Goal: Task Accomplishment & Management: Manage account settings

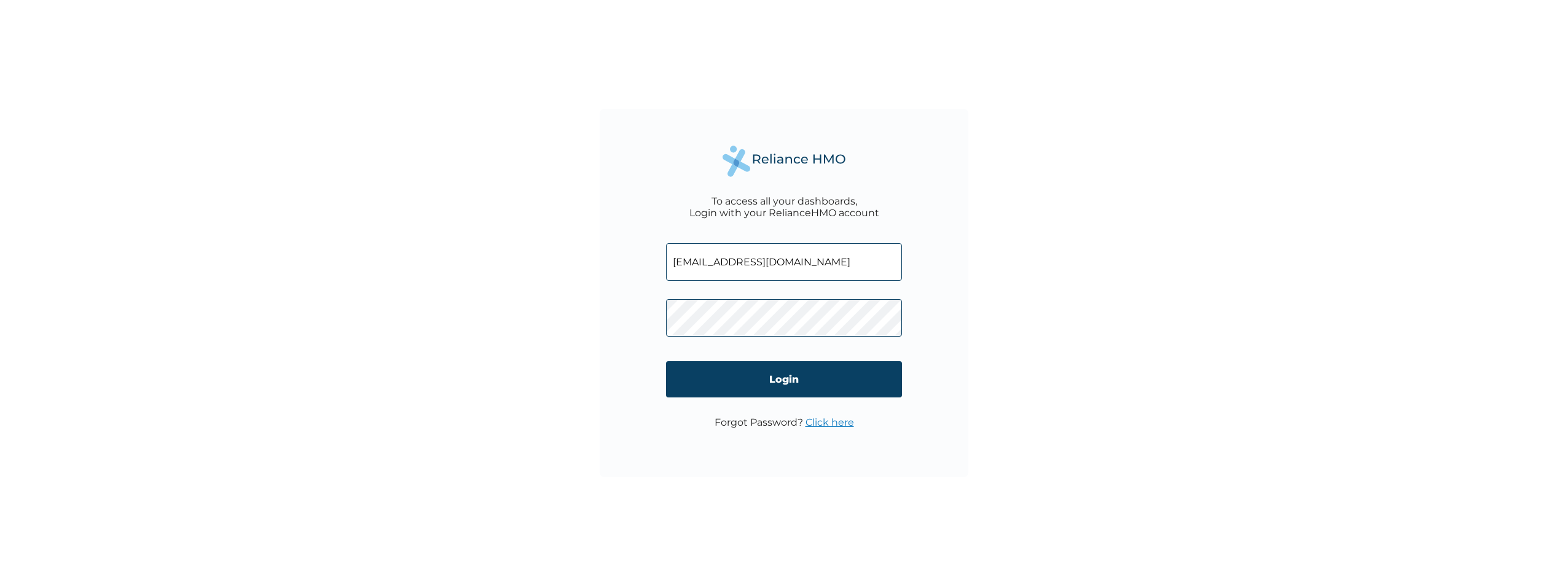
click at [985, 301] on div "To access all your dashboards, Login with your RelianceHMO account [EMAIL_ADDRE…" at bounding box center [784, 293] width 1568 height 586
click at [807, 371] on input "Login" at bounding box center [783, 379] width 236 height 37
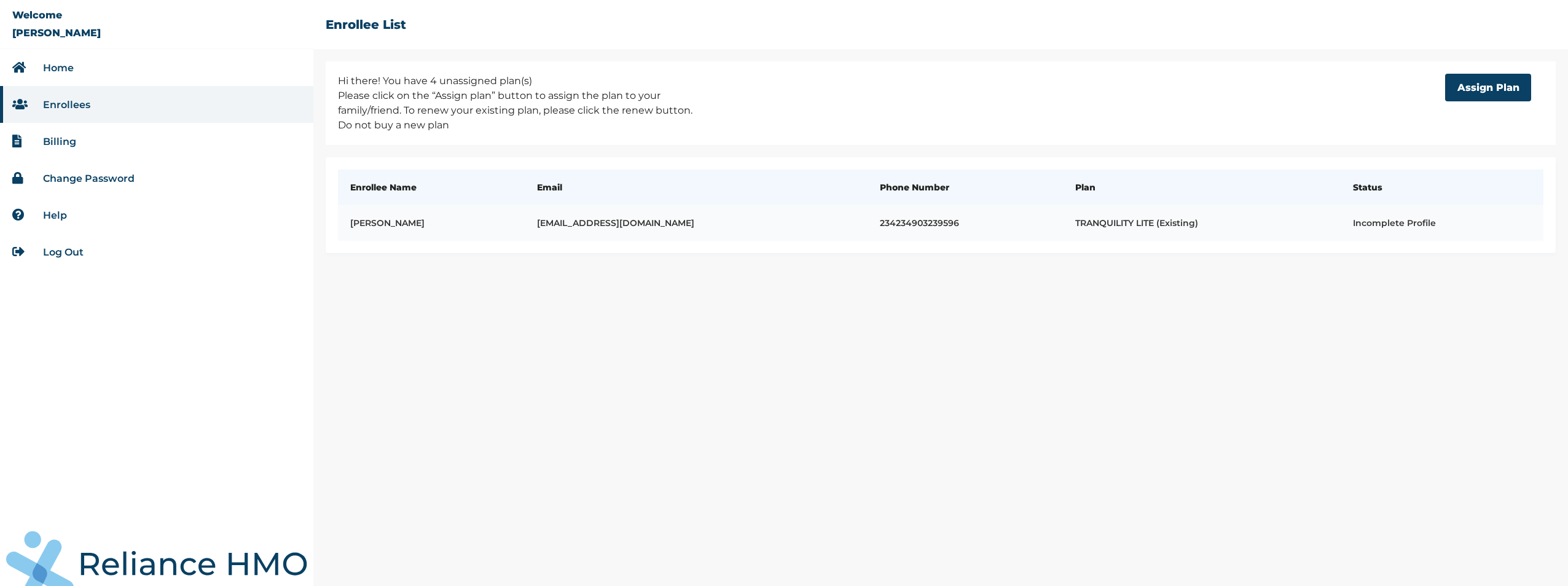
click at [1424, 225] on td "Incomplete Profile" at bounding box center [1442, 223] width 203 height 36
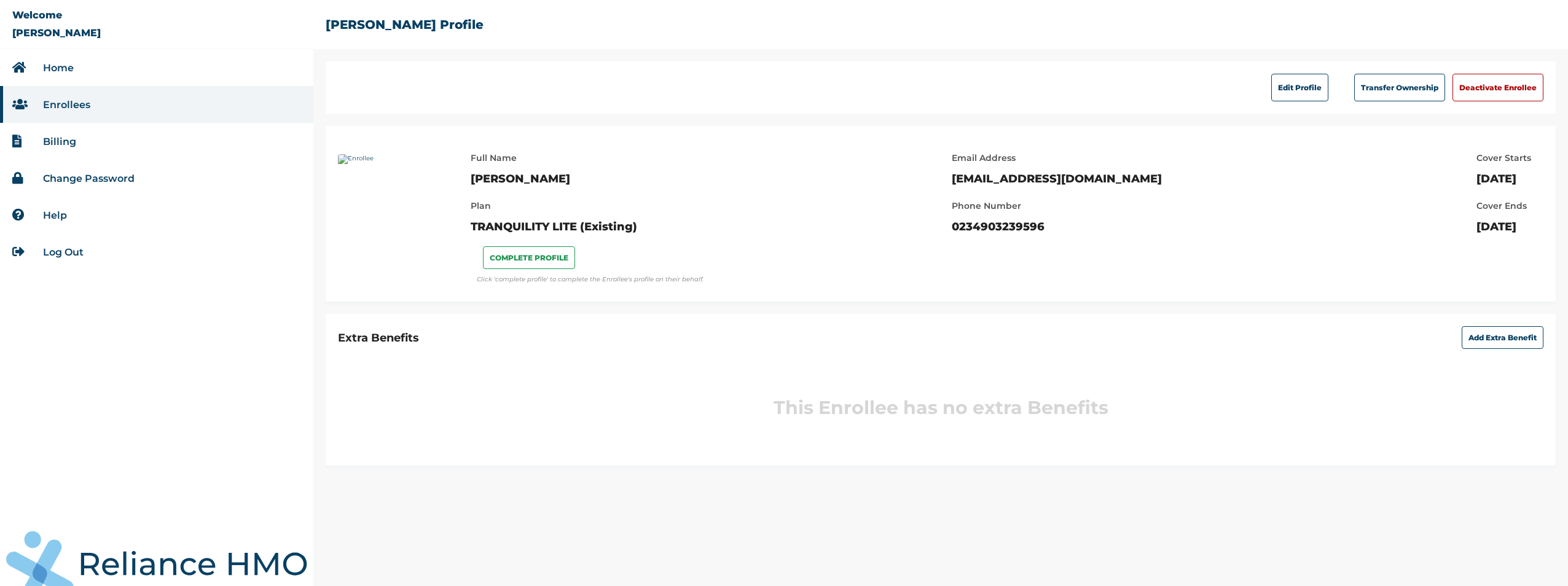
click at [101, 100] on li "Enrollees" at bounding box center [156, 104] width 313 height 37
click at [80, 100] on link "Enrollees" at bounding box center [66, 105] width 47 height 12
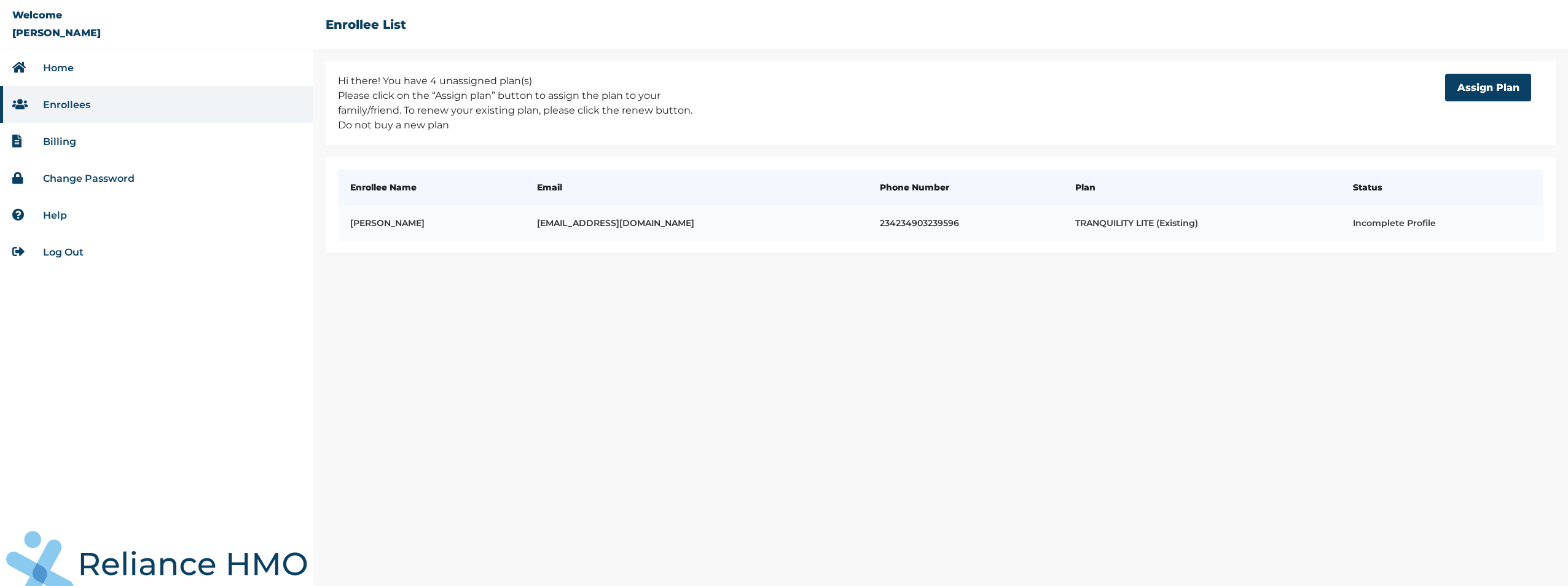
click at [954, 222] on td "234234903239596" at bounding box center [966, 223] width 196 height 36
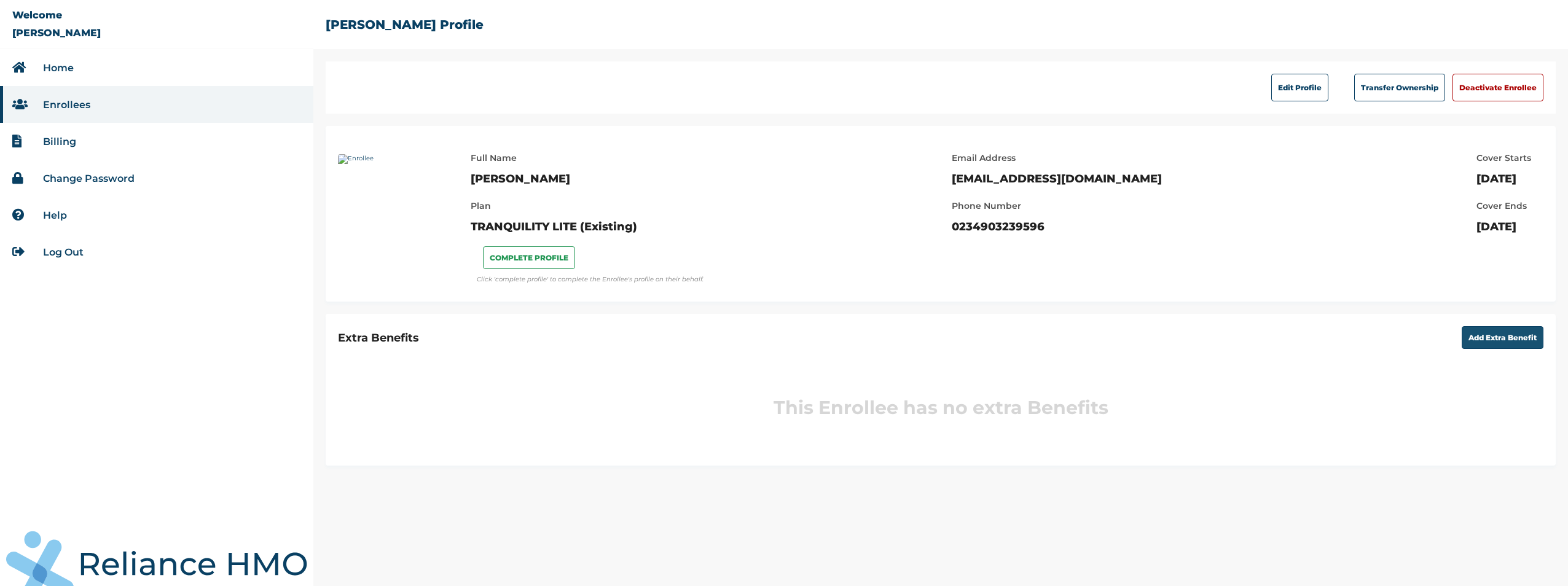
click at [1493, 342] on button "Add Extra Benefit" at bounding box center [1503, 338] width 82 height 23
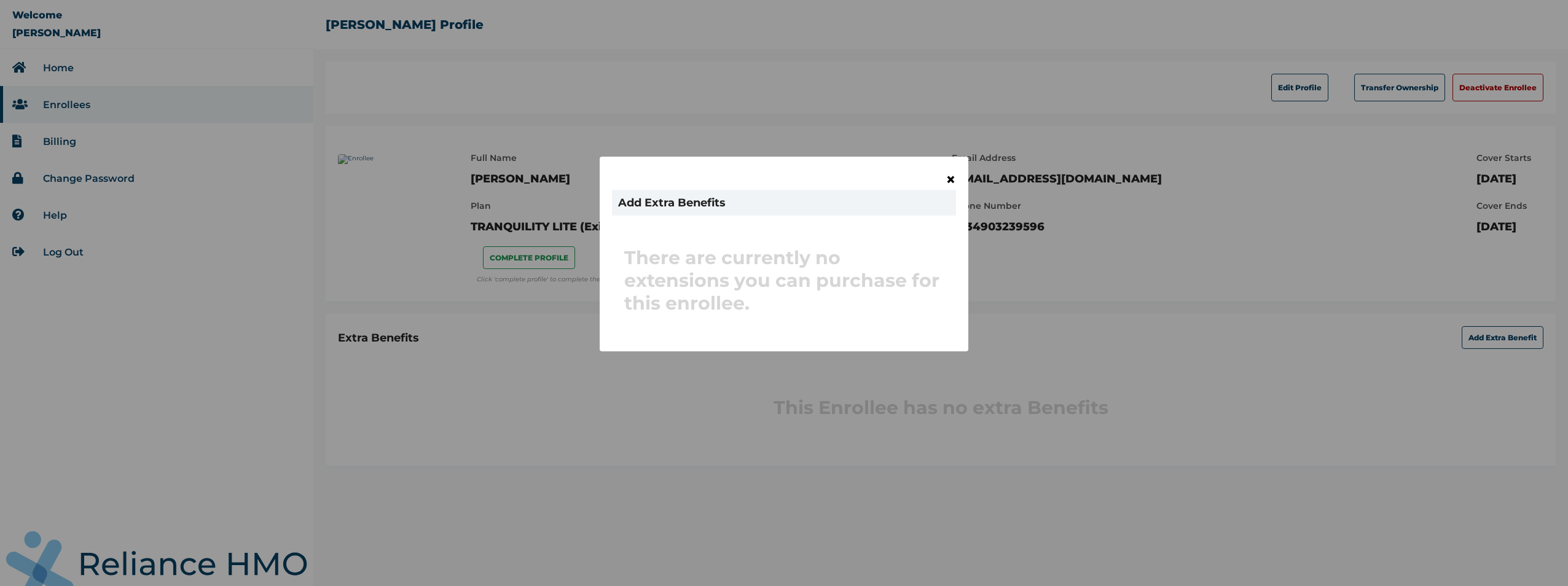
click at [947, 184] on span "×" at bounding box center [951, 179] width 11 height 21
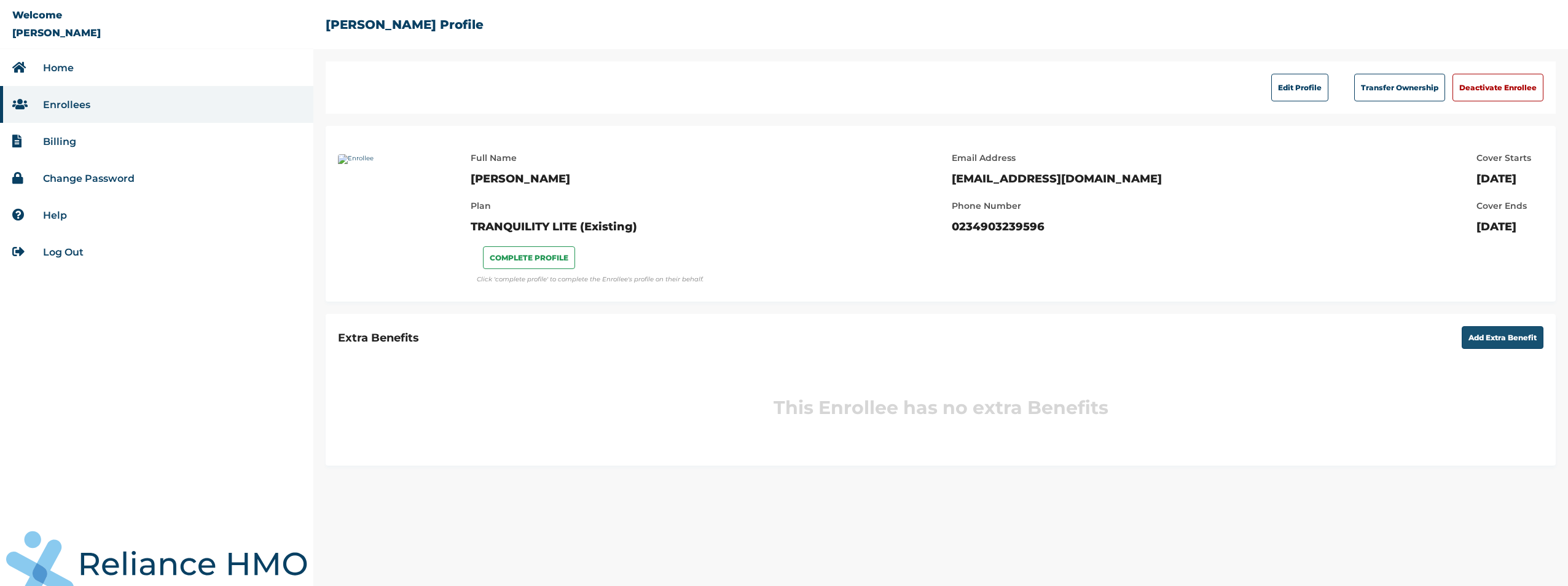
click at [1488, 340] on button "Add Extra Benefit" at bounding box center [1503, 338] width 82 height 23
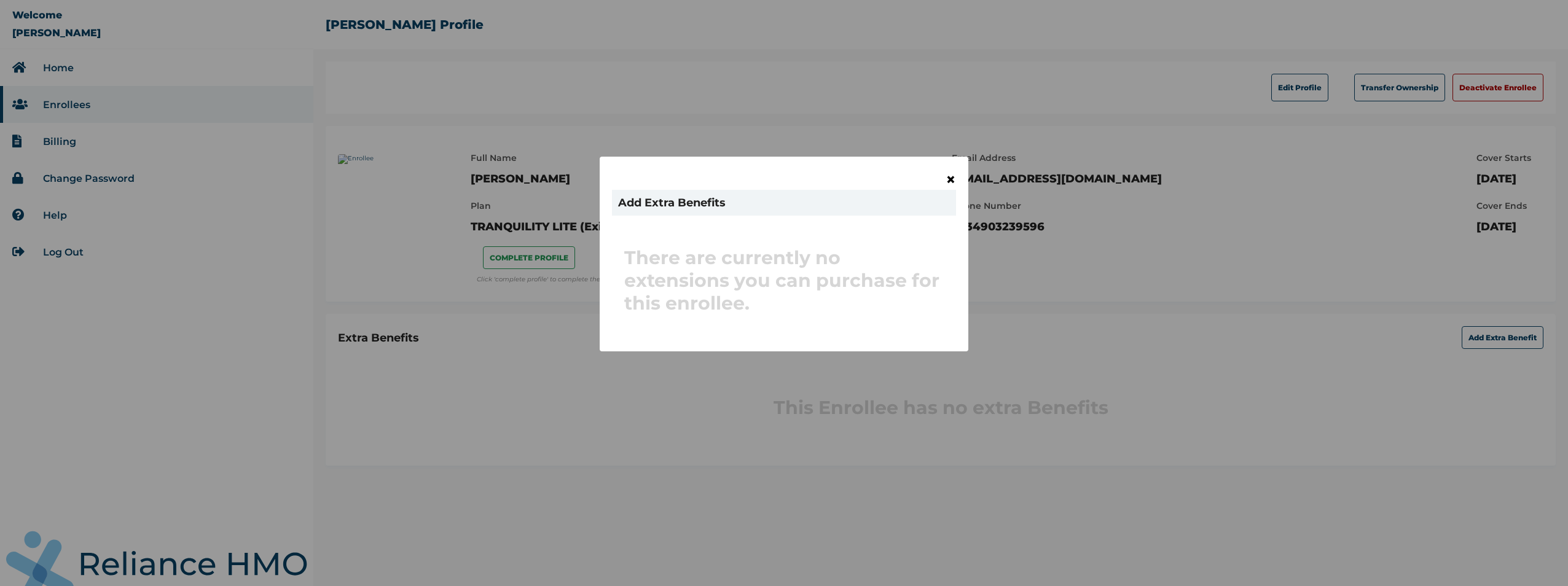
click at [952, 181] on span "×" at bounding box center [951, 179] width 11 height 21
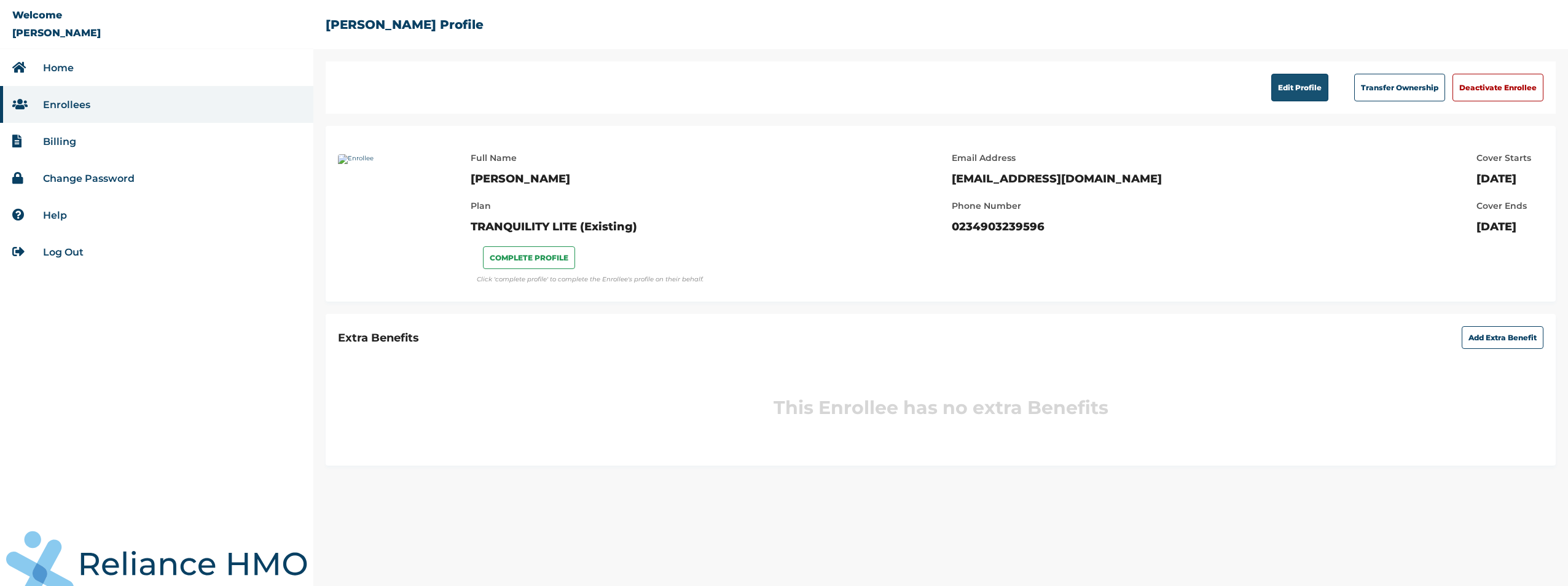
click at [1298, 87] on button "Edit Profile" at bounding box center [1299, 87] width 57 height 27
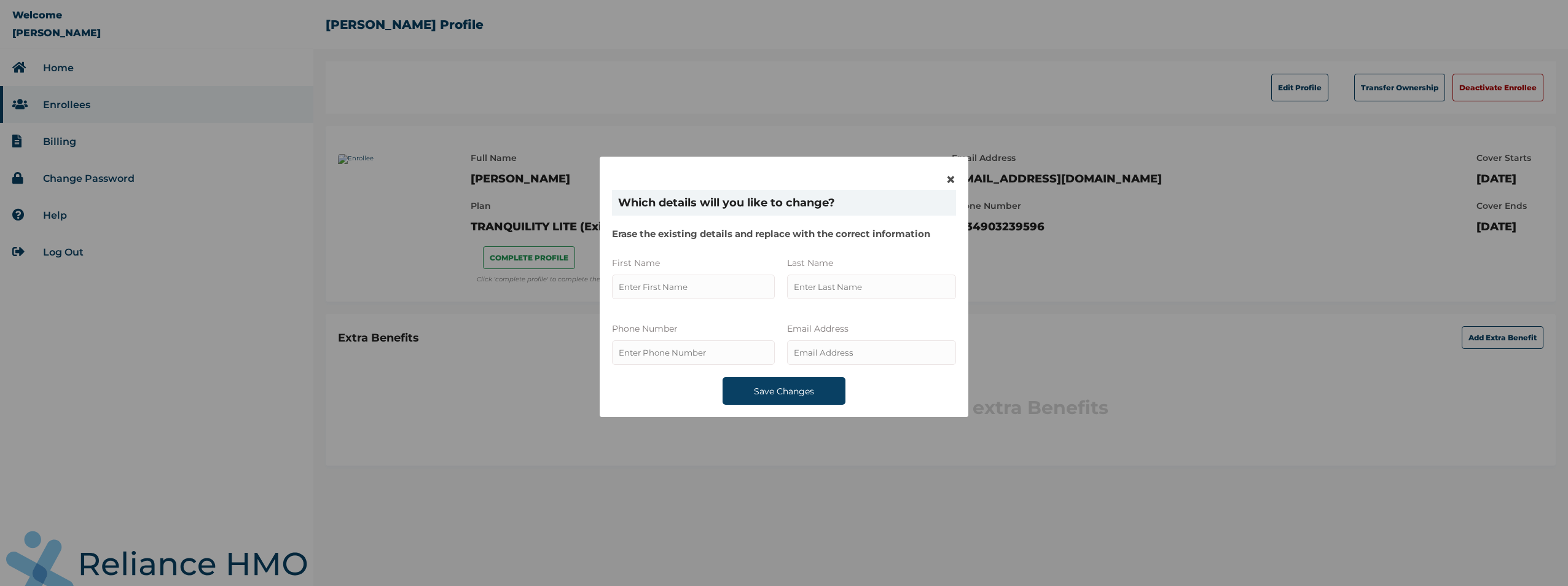
type input "Grace"
type input "0234903239596"
type input "Leramo"
type input "[EMAIL_ADDRESS][DOMAIN_NAME]"
click at [680, 356] on input "phone" at bounding box center [693, 352] width 163 height 25
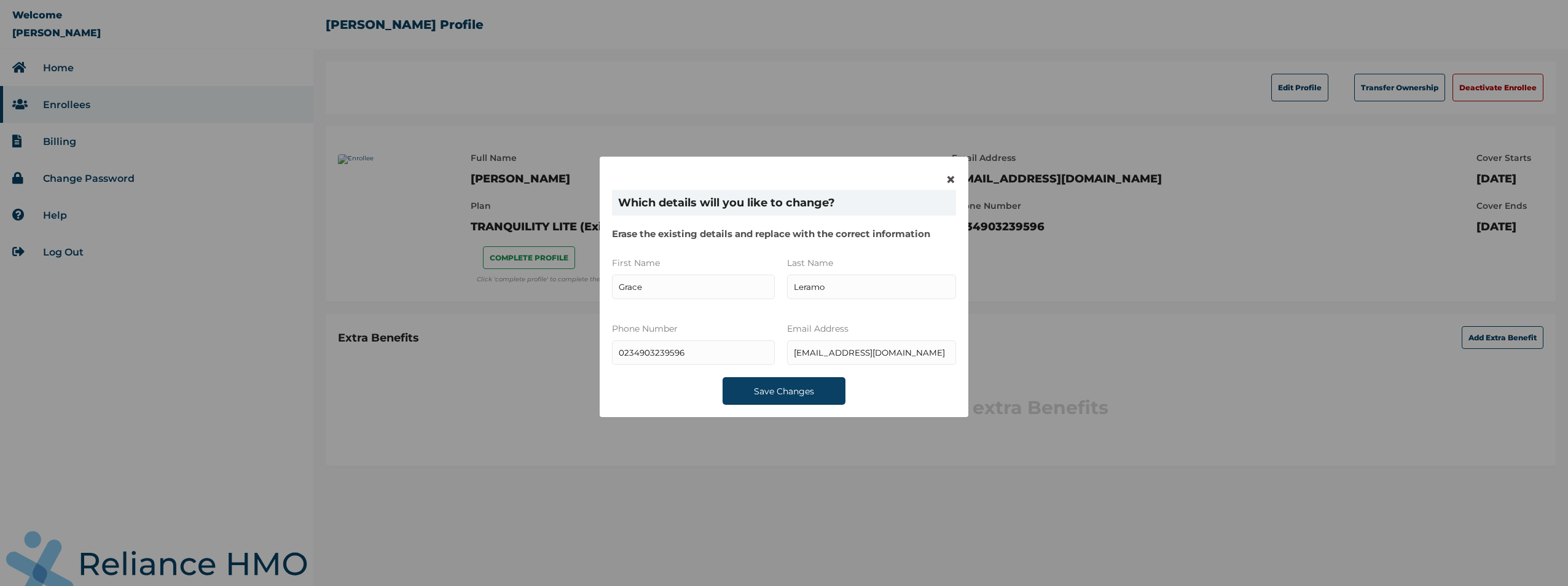
click at [680, 356] on input "phone" at bounding box center [693, 352] width 163 height 25
click at [953, 177] on span "×" at bounding box center [951, 179] width 11 height 21
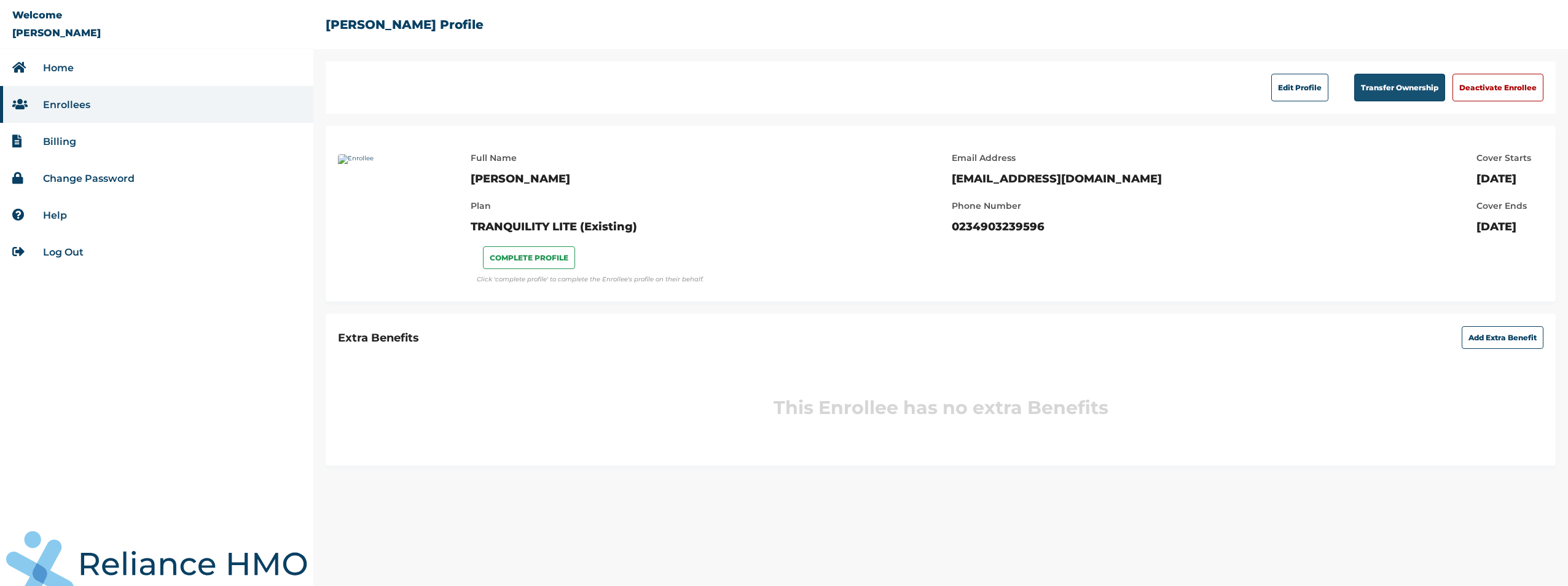
click at [1386, 91] on button "Transfer Ownership" at bounding box center [1399, 87] width 91 height 27
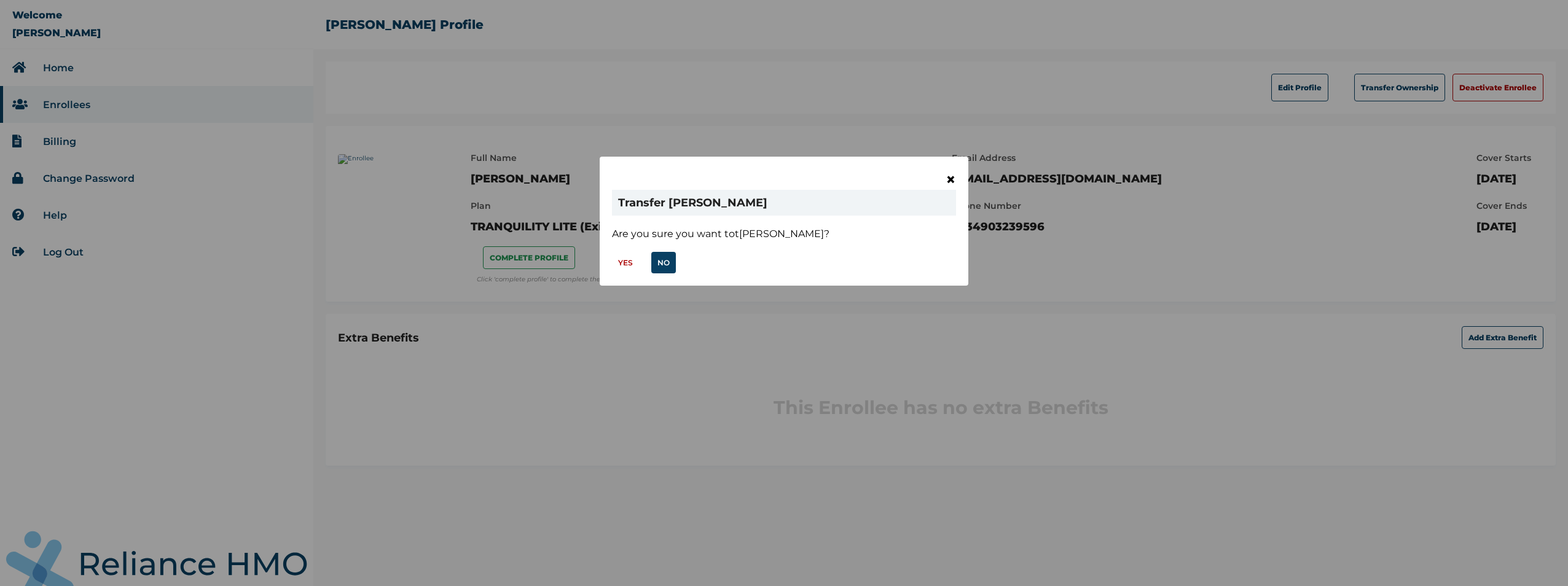
click at [949, 177] on span "×" at bounding box center [951, 179] width 11 height 21
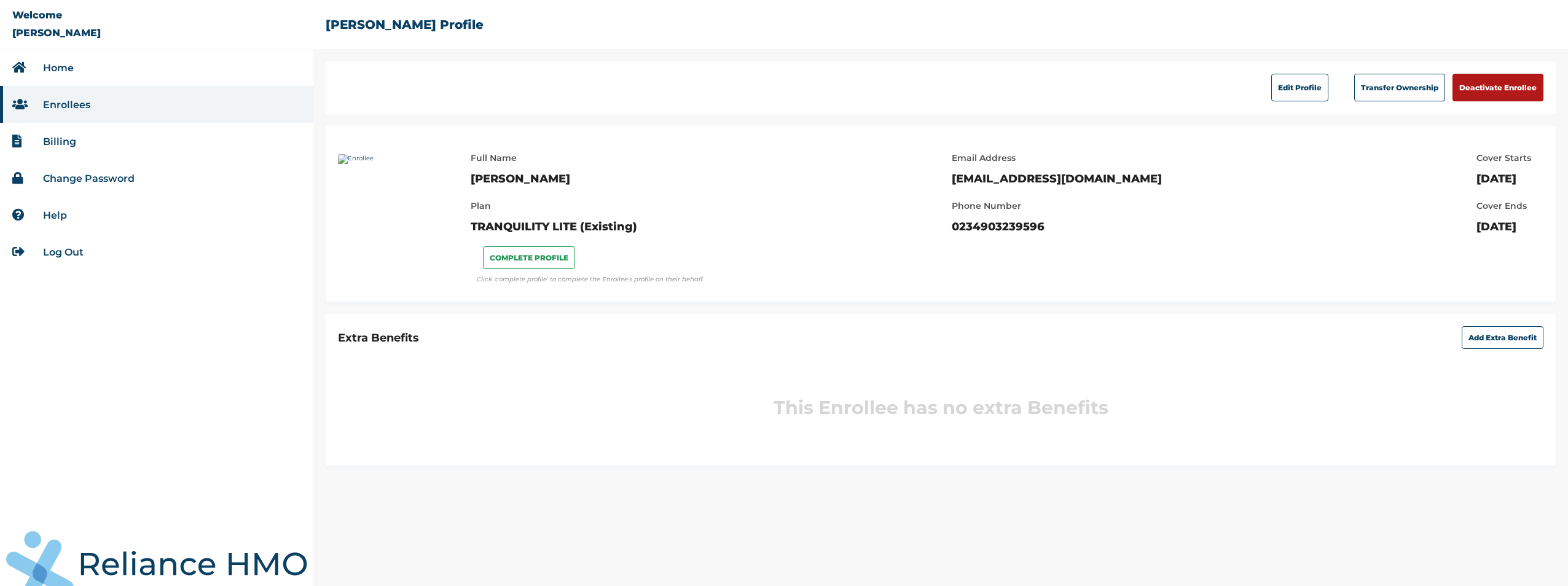
click at [1493, 94] on button "Deactivate Enrollee" at bounding box center [1498, 87] width 91 height 27
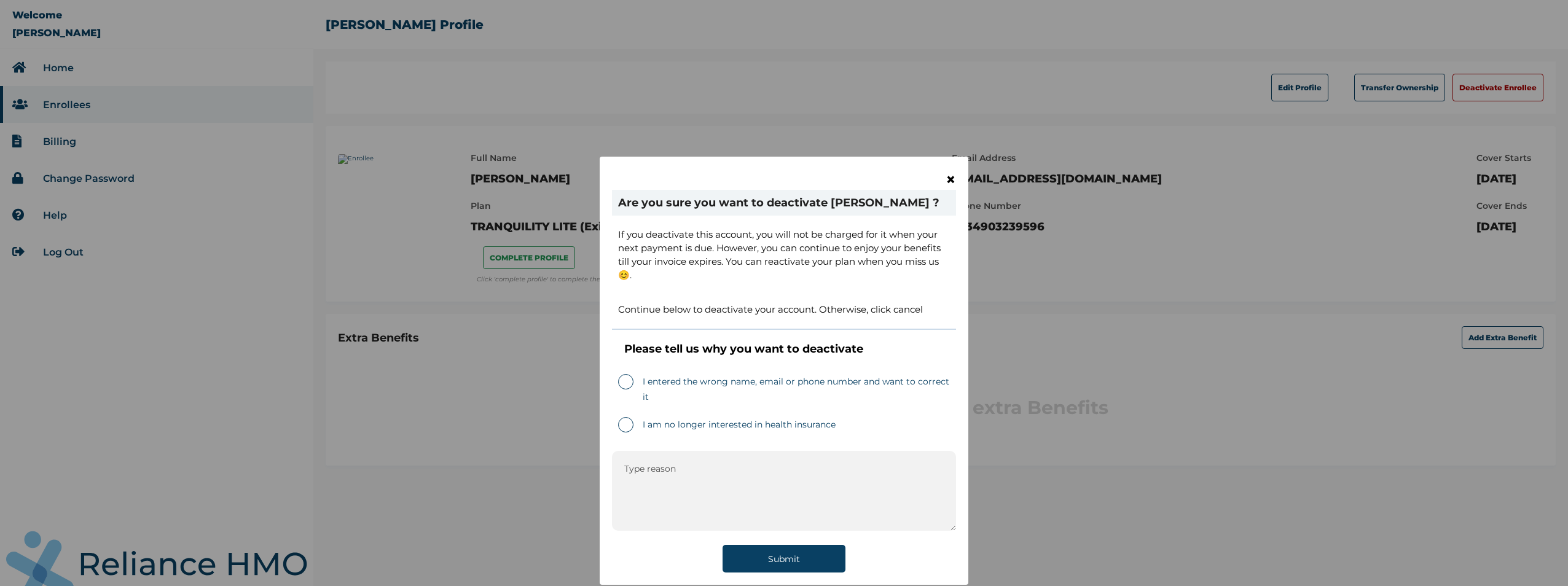
click at [949, 177] on span "×" at bounding box center [951, 179] width 11 height 21
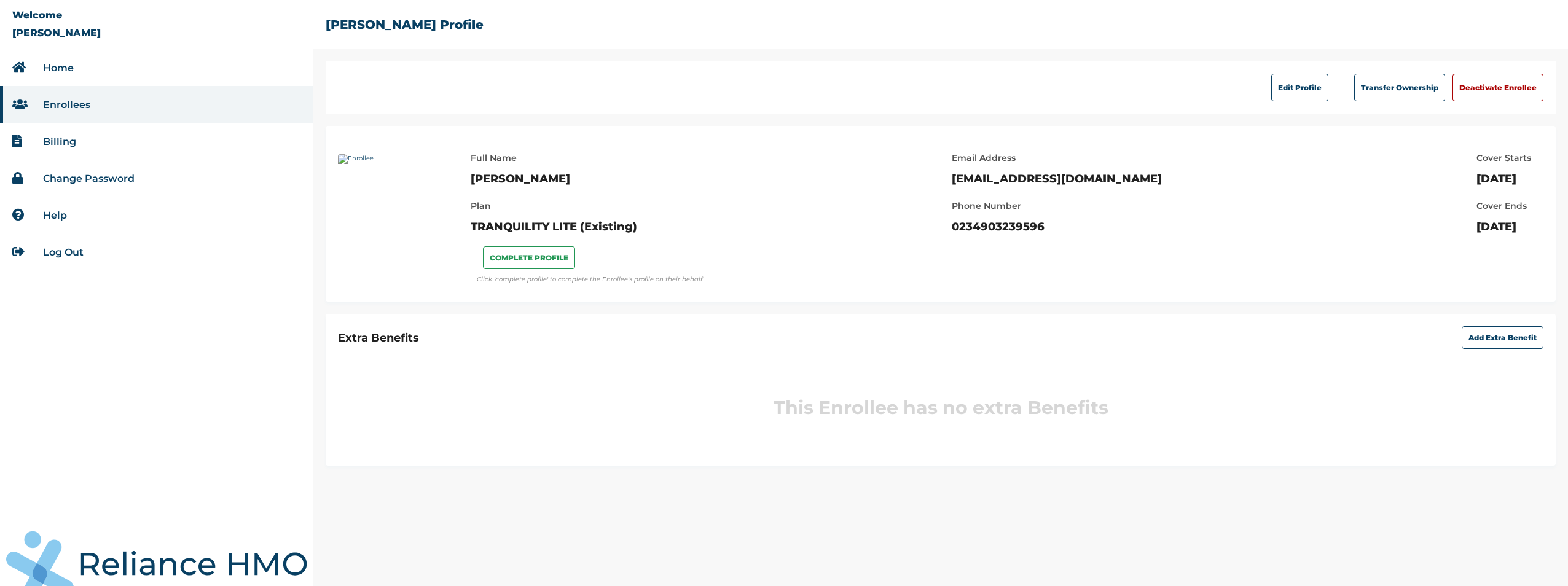
click at [64, 144] on link "Billing" at bounding box center [59, 141] width 33 height 12
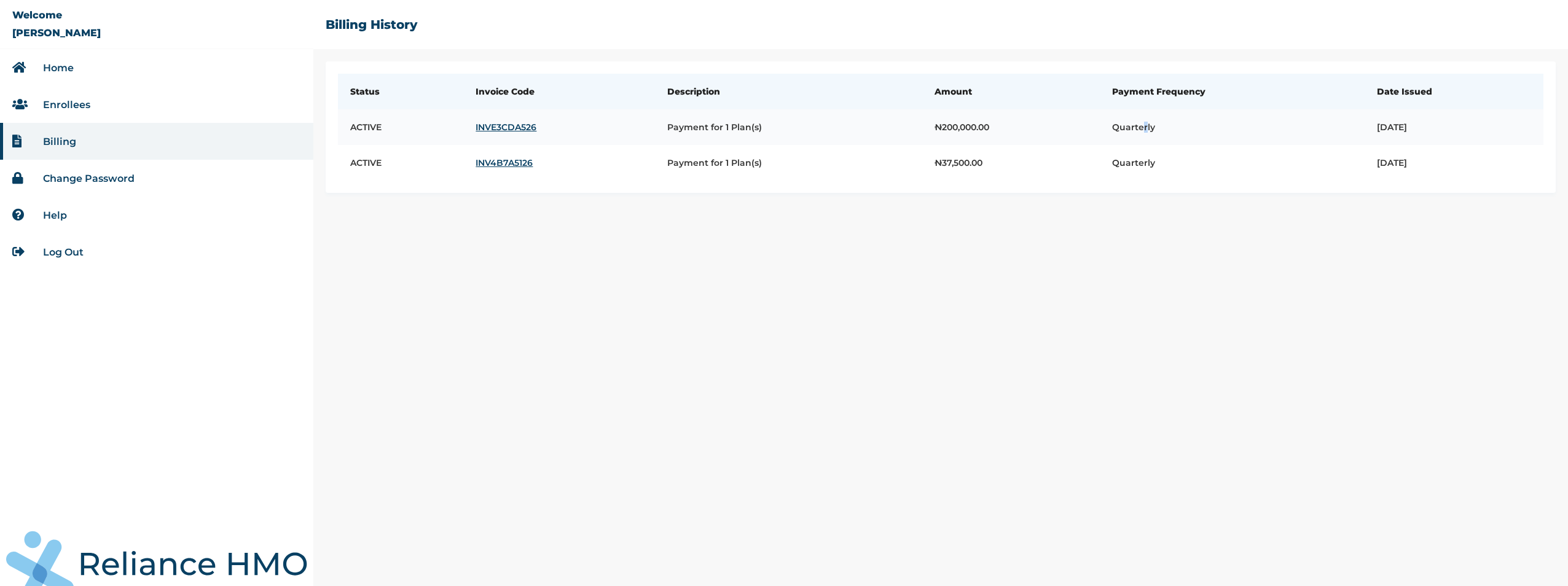
click at [1100, 136] on td "Quarterly" at bounding box center [1232, 127] width 264 height 36
drag, startPoint x: 1066, startPoint y: 136, endPoint x: 963, endPoint y: 128, distance: 103.3
click at [963, 128] on td "₦ 200,000.00" at bounding box center [1011, 127] width 177 height 36
click at [985, 132] on td "₦ 200,000.00" at bounding box center [1011, 127] width 177 height 36
click at [1141, 165] on td "Quarterly" at bounding box center [1232, 163] width 264 height 36
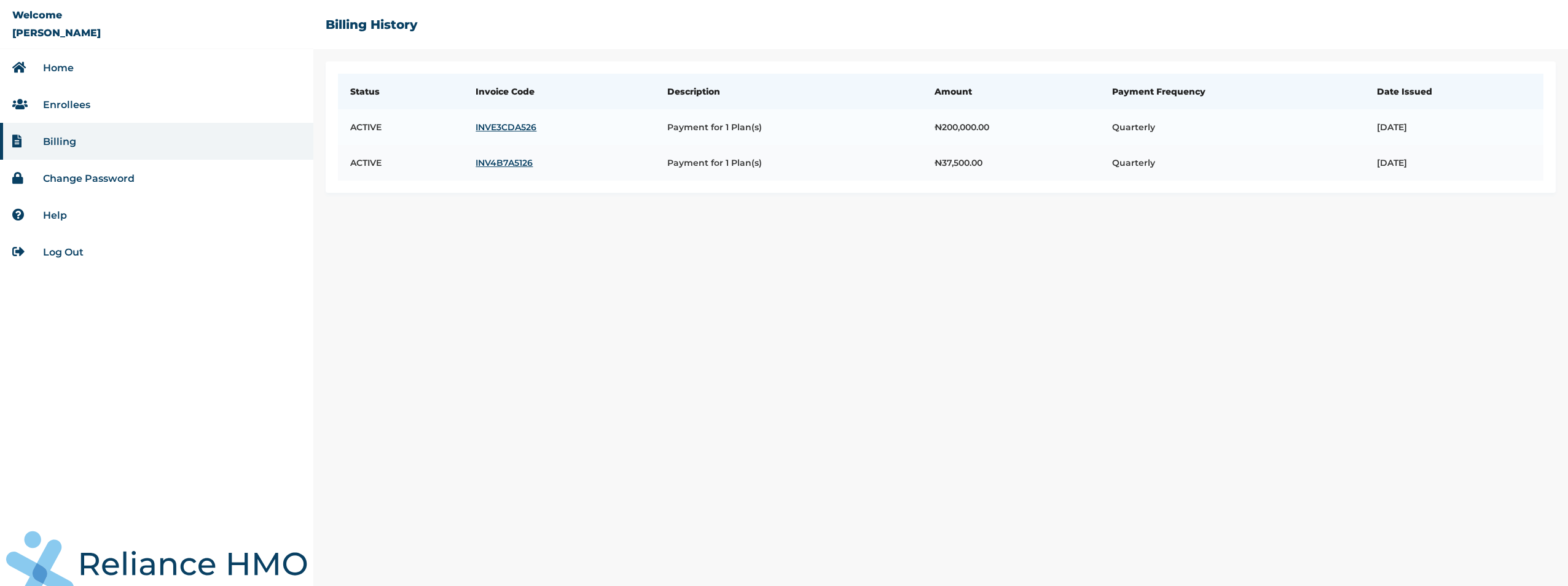
drag, startPoint x: 1010, startPoint y: 172, endPoint x: 888, endPoint y: 169, distance: 122.0
click at [1007, 172] on td "₦ 37,500.00" at bounding box center [1011, 163] width 177 height 36
click at [676, 124] on td "Payment for 1 Plan(s)" at bounding box center [789, 127] width 267 height 36
click at [659, 158] on td "Payment for 1 Plan(s)" at bounding box center [789, 163] width 267 height 36
click at [656, 126] on td "Payment for 1 Plan(s)" at bounding box center [789, 127] width 267 height 36
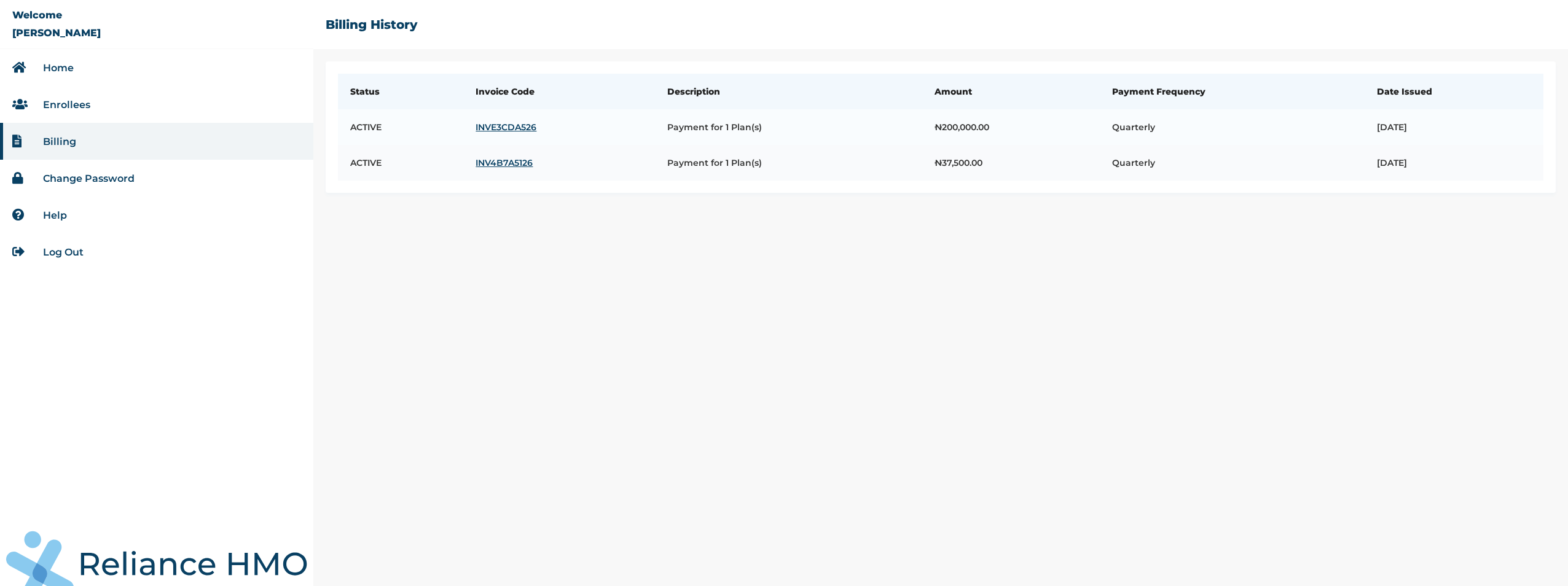
click at [663, 157] on td "Payment for 1 Plan(s)" at bounding box center [789, 163] width 267 height 36
click at [493, 125] on link "INVE3CDA526" at bounding box center [559, 127] width 167 height 11
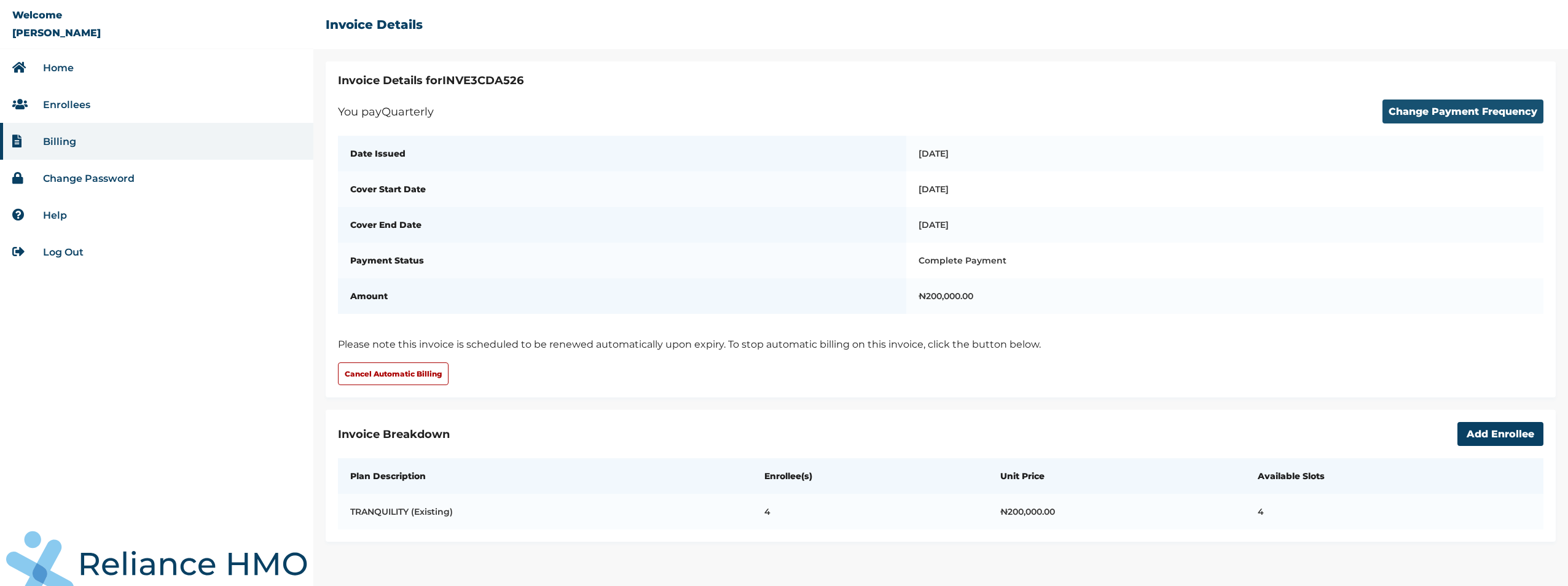
click at [1430, 115] on button "Change Payment Frequency" at bounding box center [1462, 111] width 161 height 24
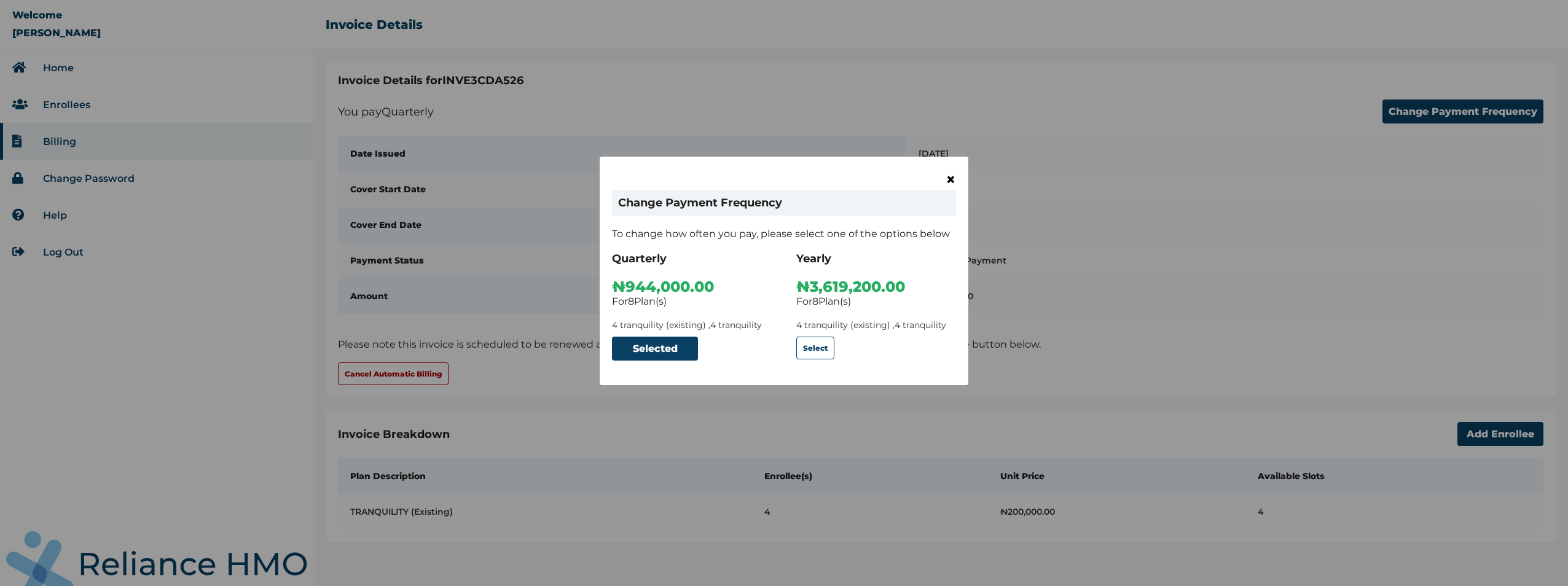
click at [950, 180] on span "×" at bounding box center [951, 179] width 11 height 21
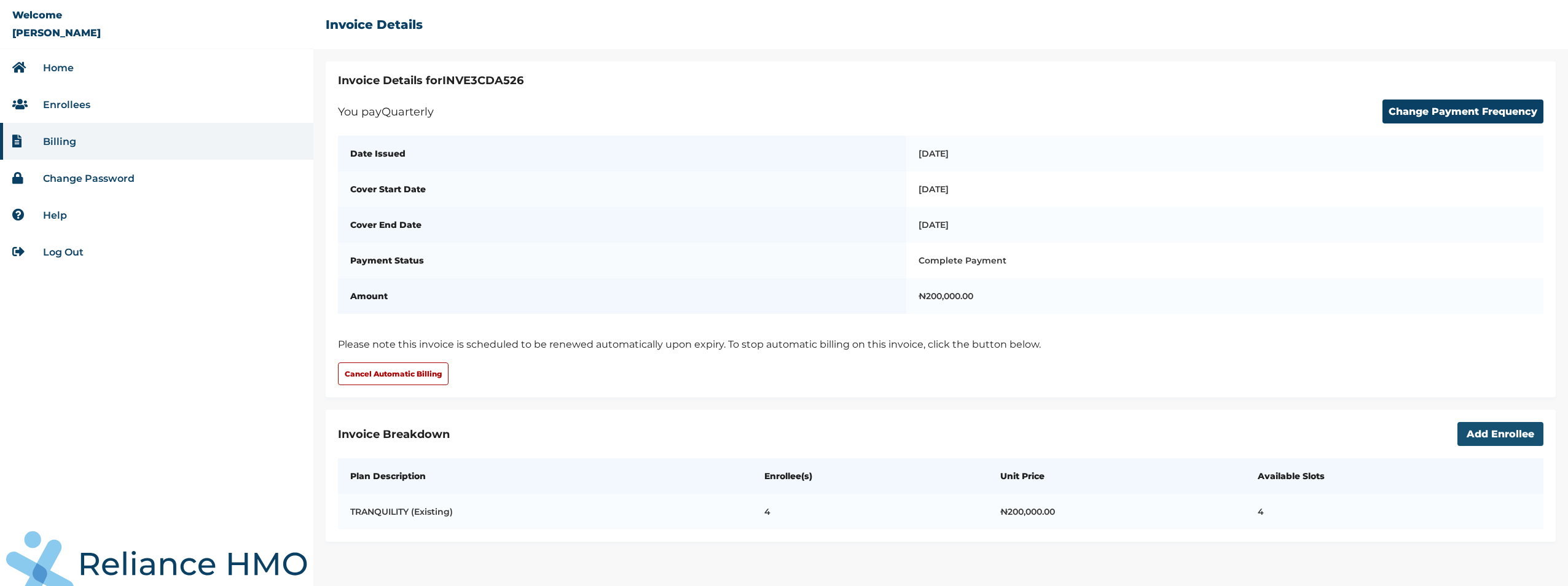
click at [1512, 446] on button "Add Enrollee" at bounding box center [1500, 434] width 86 height 24
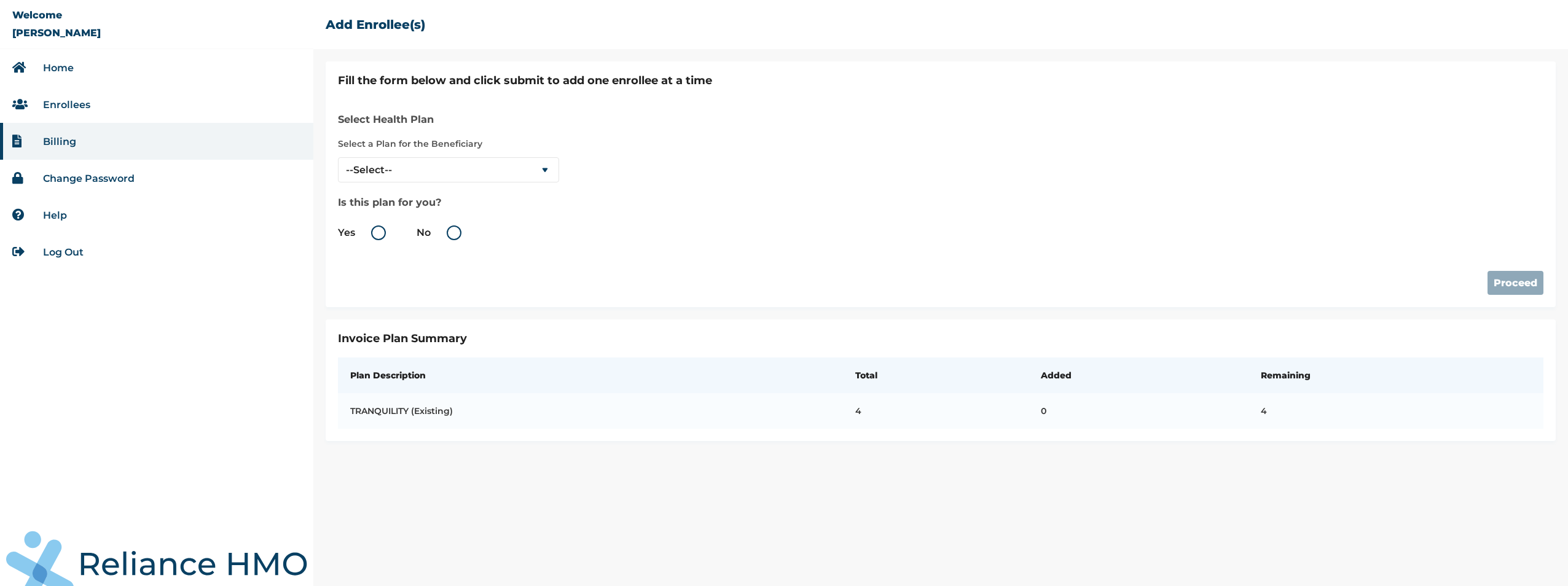
click at [146, 146] on li "Billing" at bounding box center [156, 141] width 313 height 37
click at [147, 146] on li "Billing" at bounding box center [156, 141] width 313 height 37
click at [41, 174] on li "Change Password" at bounding box center [156, 178] width 313 height 37
click at [49, 178] on link "Change Password" at bounding box center [89, 178] width 91 height 12
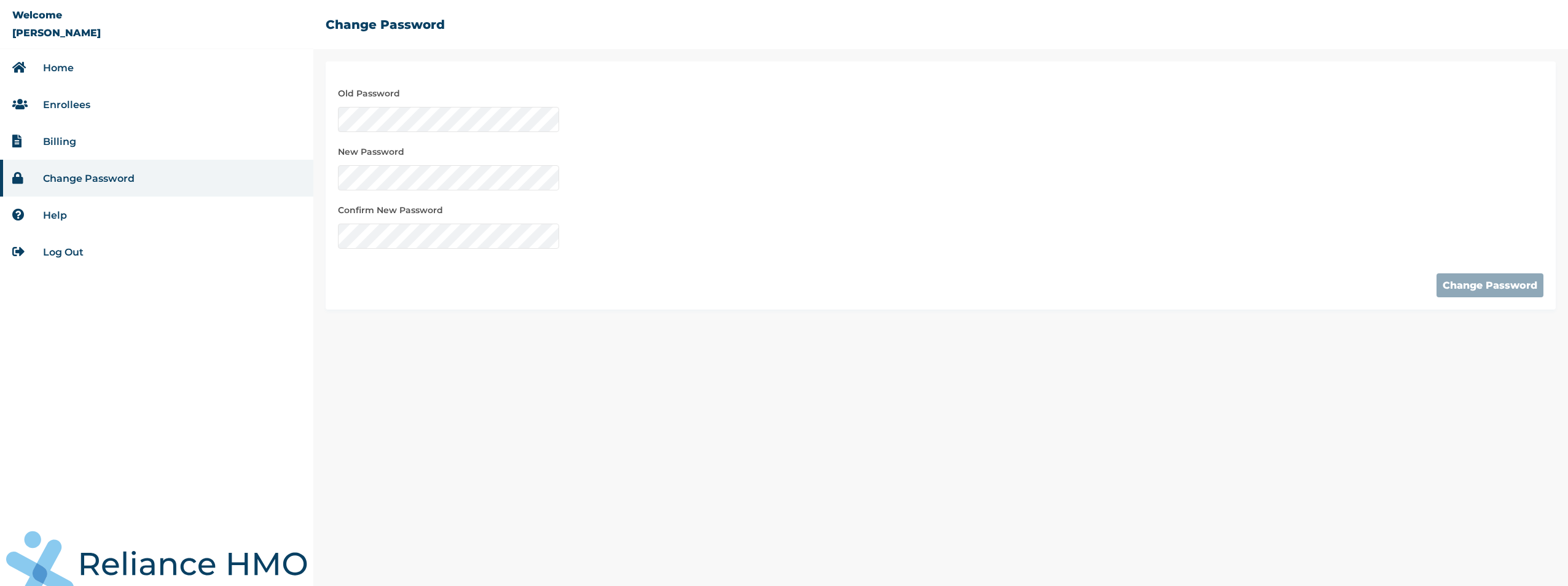
click at [122, 143] on li "Billing" at bounding box center [156, 141] width 313 height 37
click at [0, 138] on html "Welcome GRACE LERAMO Home Enrollees Billing Change Password Help Log Out ☰ Chan…" at bounding box center [784, 293] width 1568 height 586
click at [53, 138] on link "Billing" at bounding box center [59, 141] width 33 height 12
